Goal: Task Accomplishment & Management: Use online tool/utility

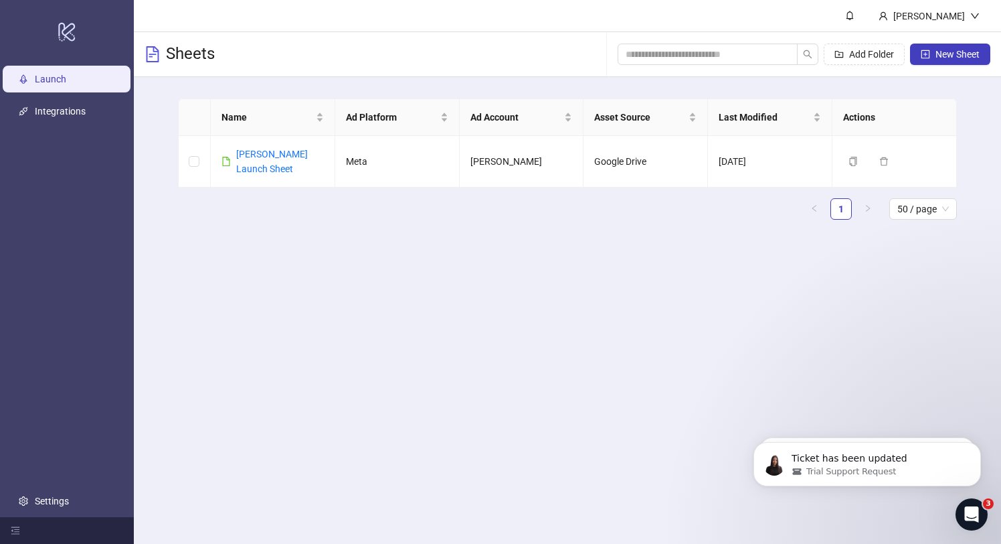
click at [202, 50] on h3 "Sheets" at bounding box center [190, 54] width 49 height 21
click at [285, 151] on link "[PERSON_NAME] Launch Sheet" at bounding box center [272, 161] width 72 height 25
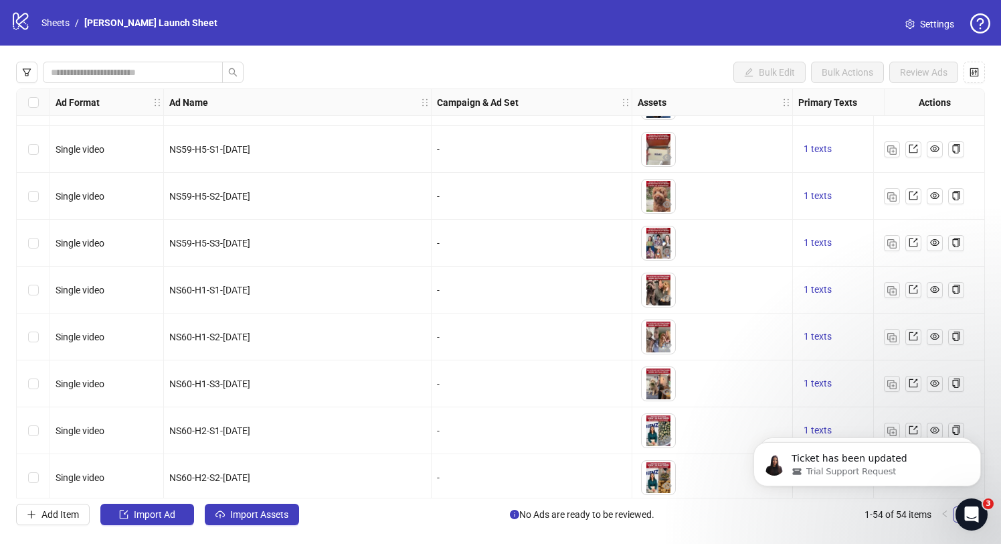
scroll to position [2154, 0]
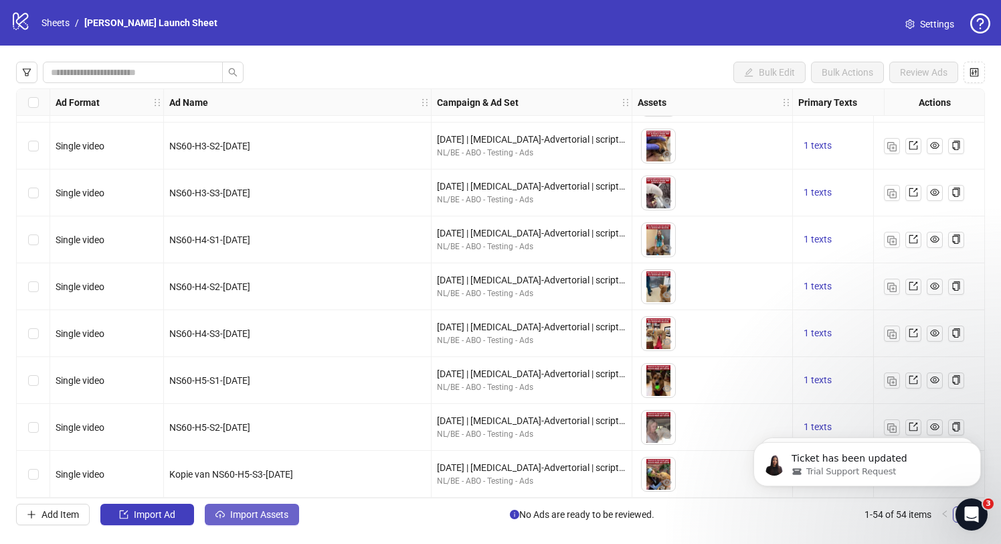
click at [227, 519] on button "Import Assets" at bounding box center [252, 513] width 94 height 21
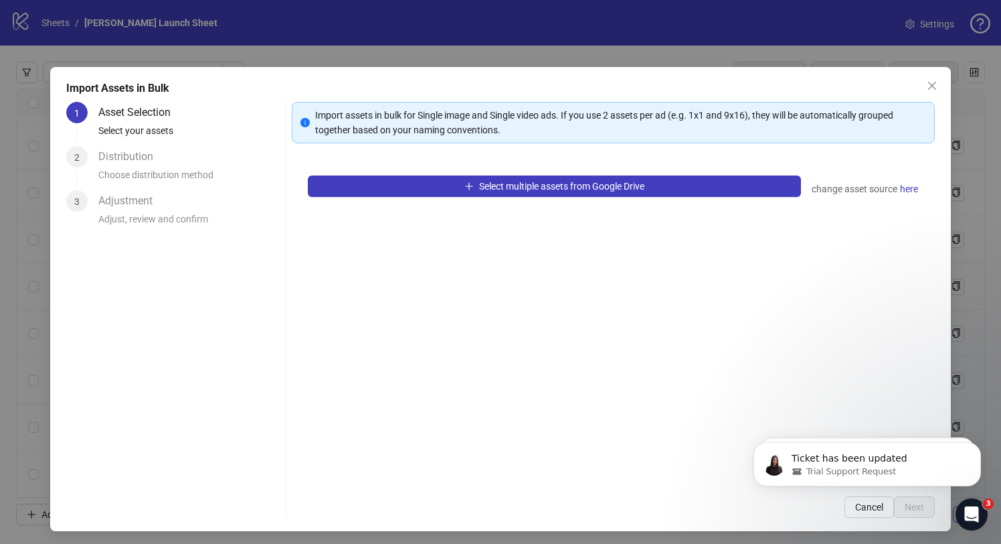
drag, startPoint x: 415, startPoint y: 185, endPoint x: 511, endPoint y: 256, distance: 119.3
click at [511, 256] on div "Select multiple assets from Google Drive change asset source here" at bounding box center [613, 319] width 643 height 321
click at [916, 185] on span "here" at bounding box center [909, 188] width 18 height 15
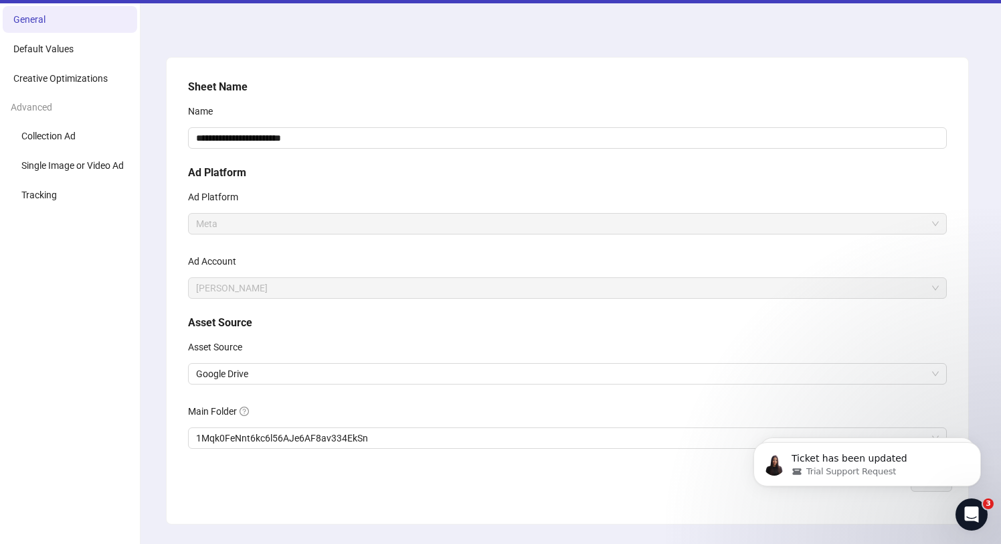
scroll to position [76, 0]
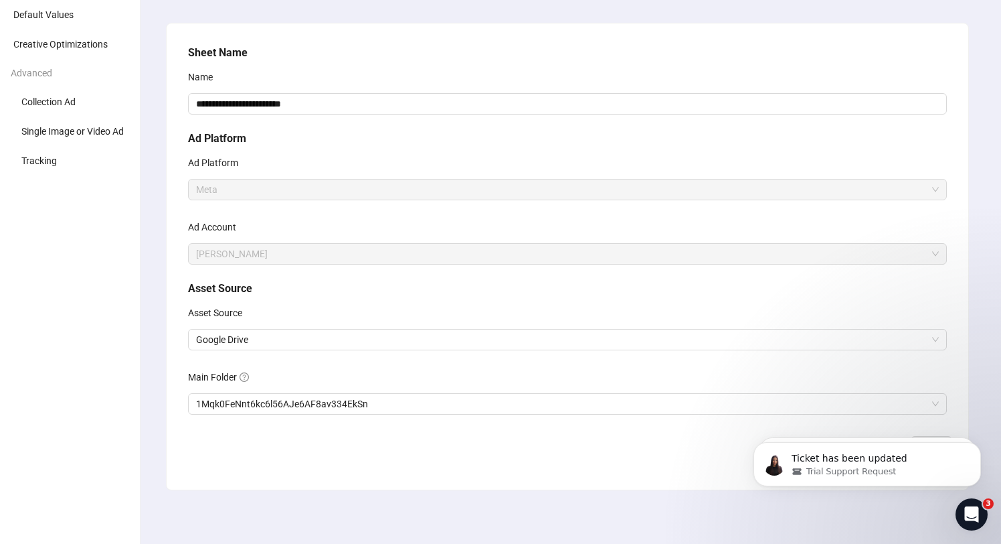
click at [295, 182] on span "Meta" at bounding box center [567, 189] width 743 height 20
click at [289, 257] on span "[PERSON_NAME]" at bounding box center [567, 254] width 743 height 20
click at [298, 339] on span "Google Drive" at bounding box center [567, 339] width 743 height 20
click at [313, 312] on div "Asset Source" at bounding box center [567, 315] width 759 height 27
